Goal: Find specific page/section: Find specific page/section

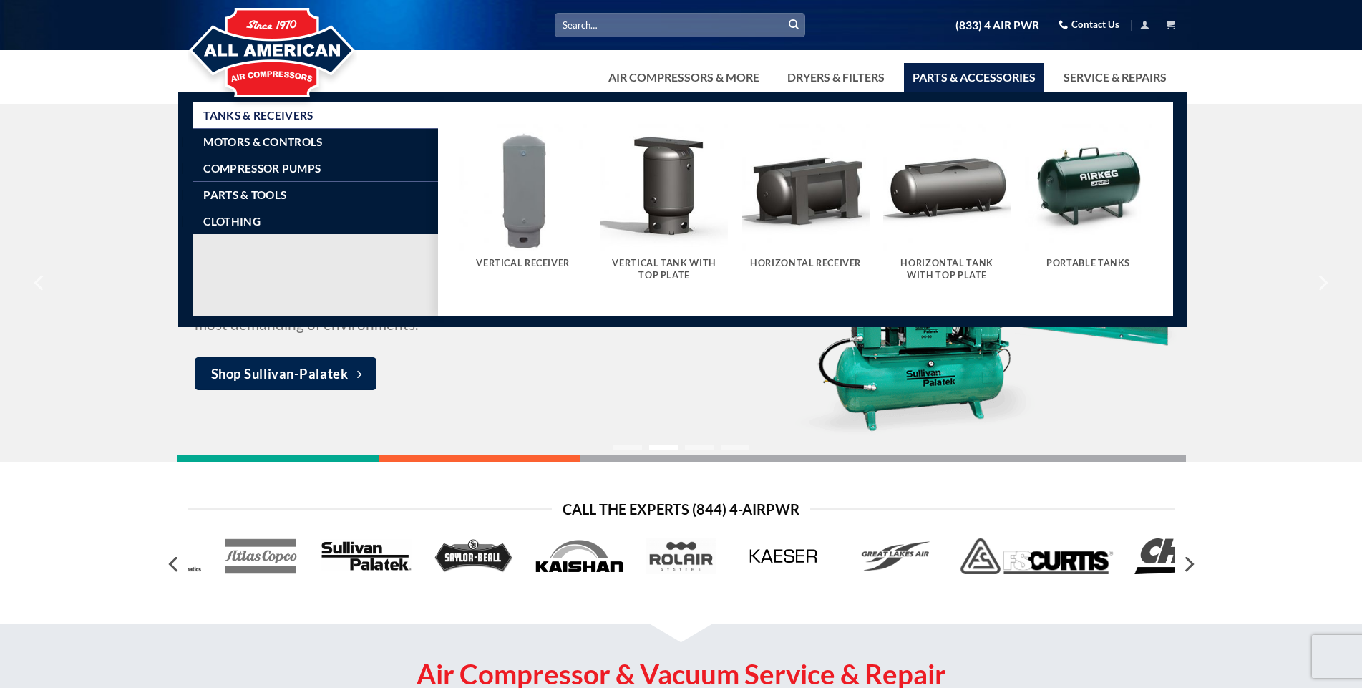
click at [964, 71] on link "Parts & Accessories" at bounding box center [974, 77] width 140 height 29
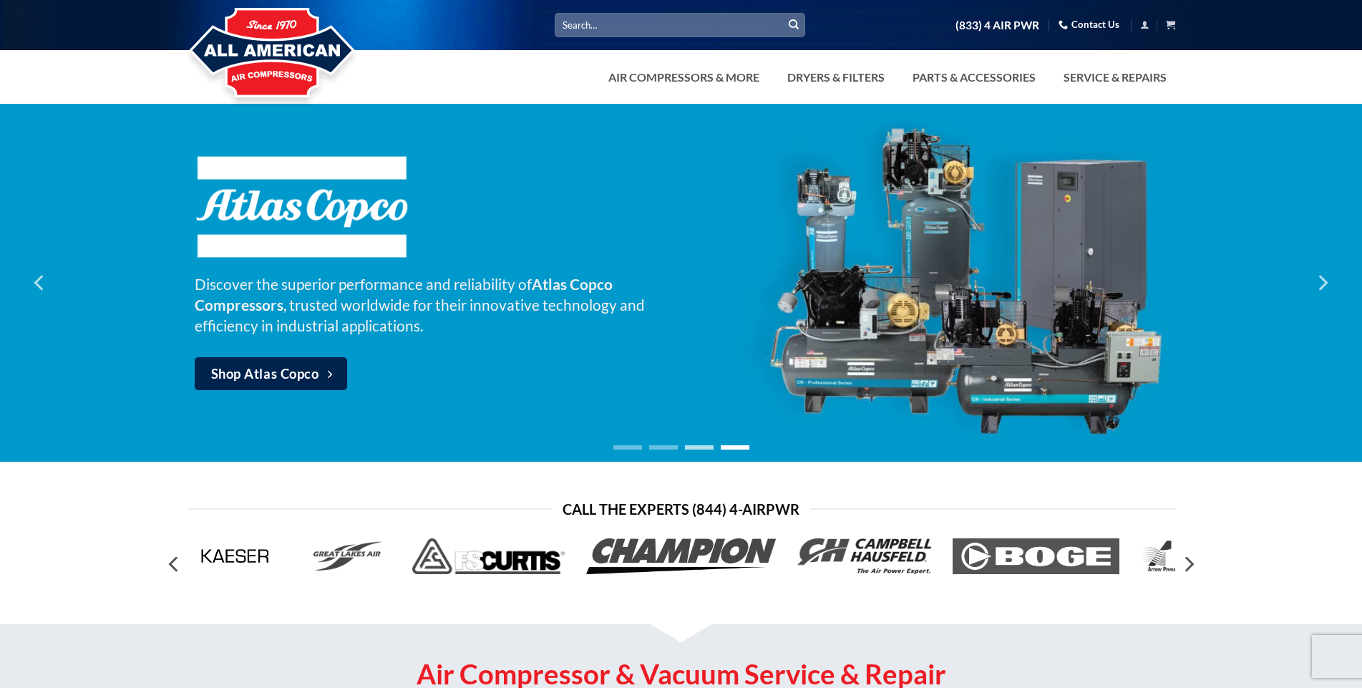
click at [692, 447] on li "Page dot 3" at bounding box center [699, 447] width 29 height 4
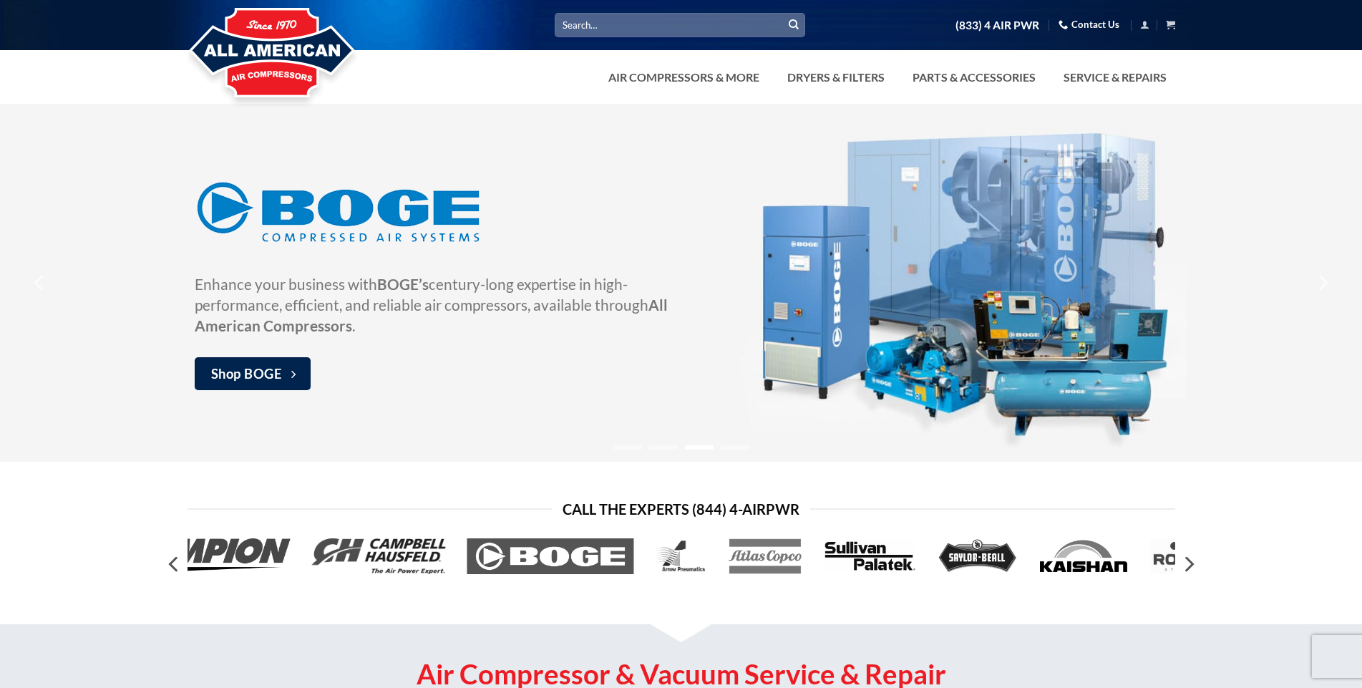
click at [957, 92] on div at bounding box center [681, 52] width 1362 height 104
click at [957, 79] on link "Parts & Accessories" at bounding box center [974, 77] width 140 height 29
